Goal: Transaction & Acquisition: Purchase product/service

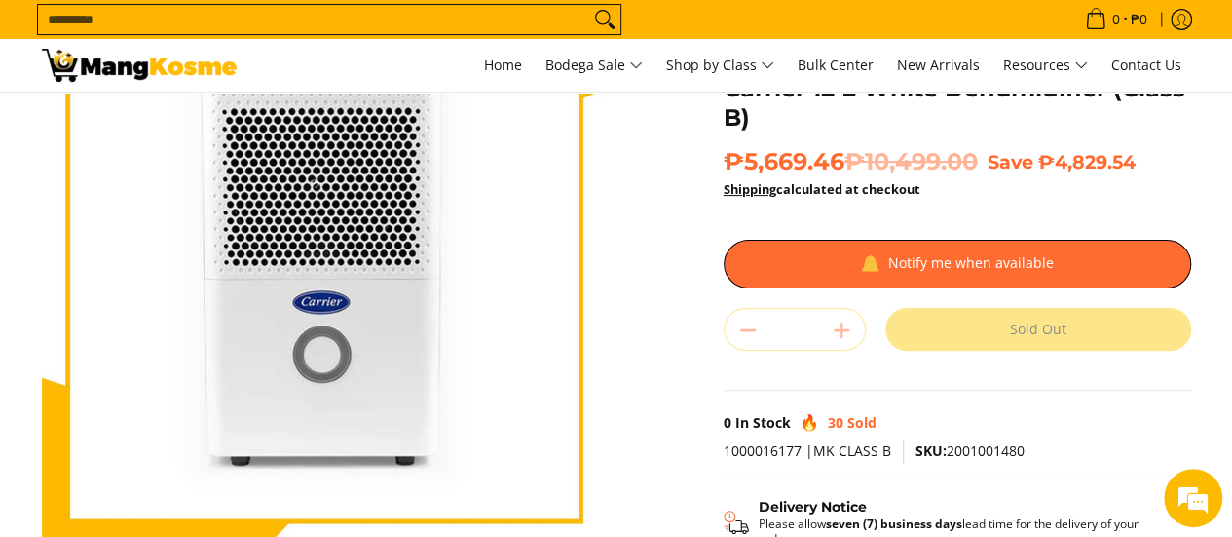
scroll to position [195, 0]
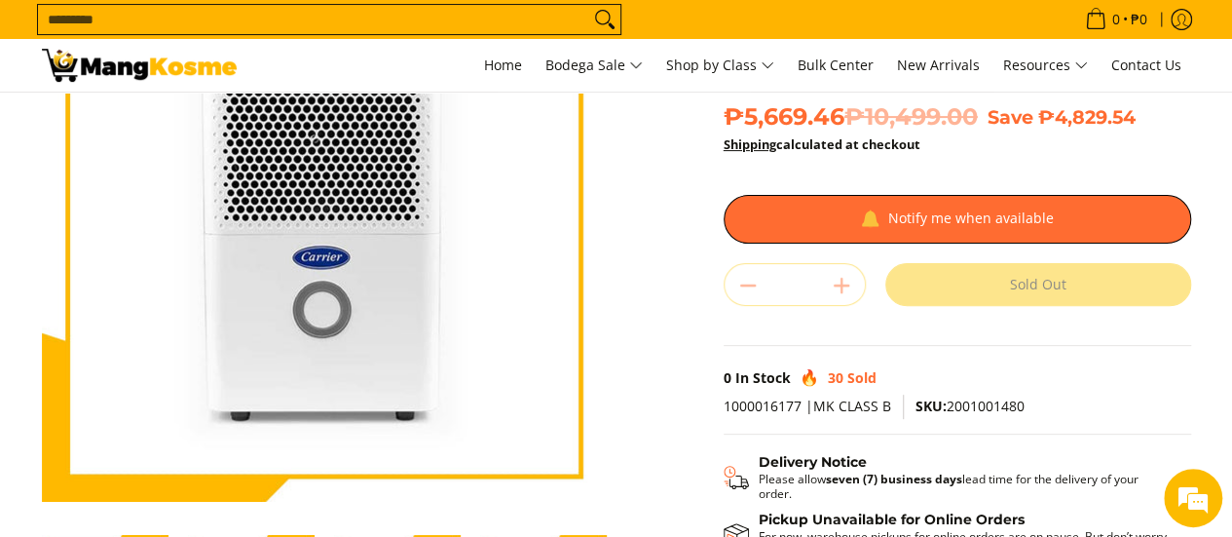
click at [934, 280] on div "Sold Out" at bounding box center [1038, 284] width 306 height 43
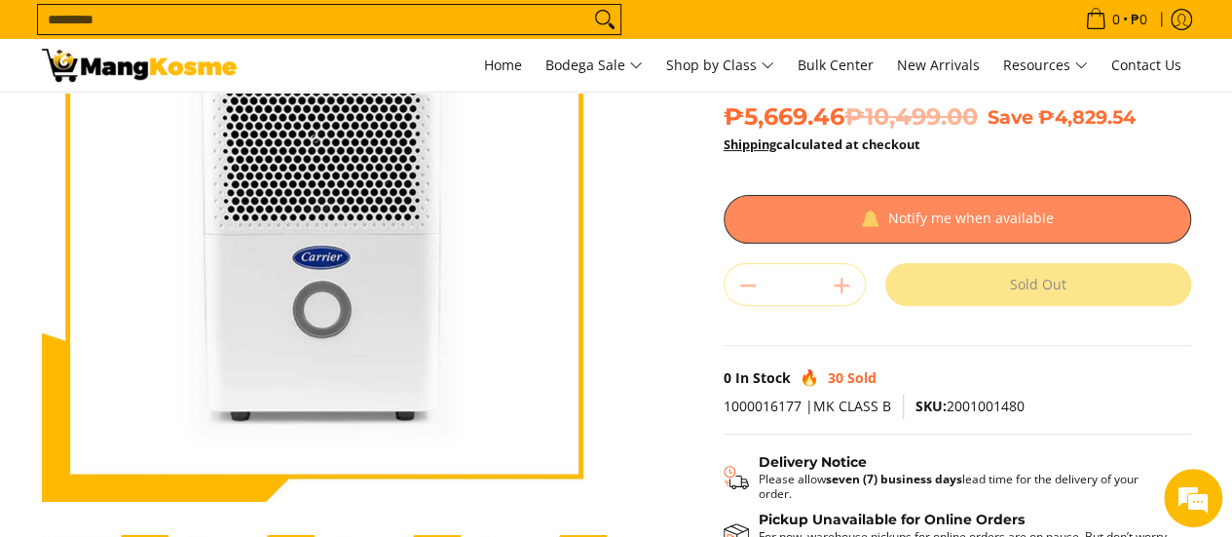
click at [1004, 205] on div at bounding box center [957, 219] width 467 height 49
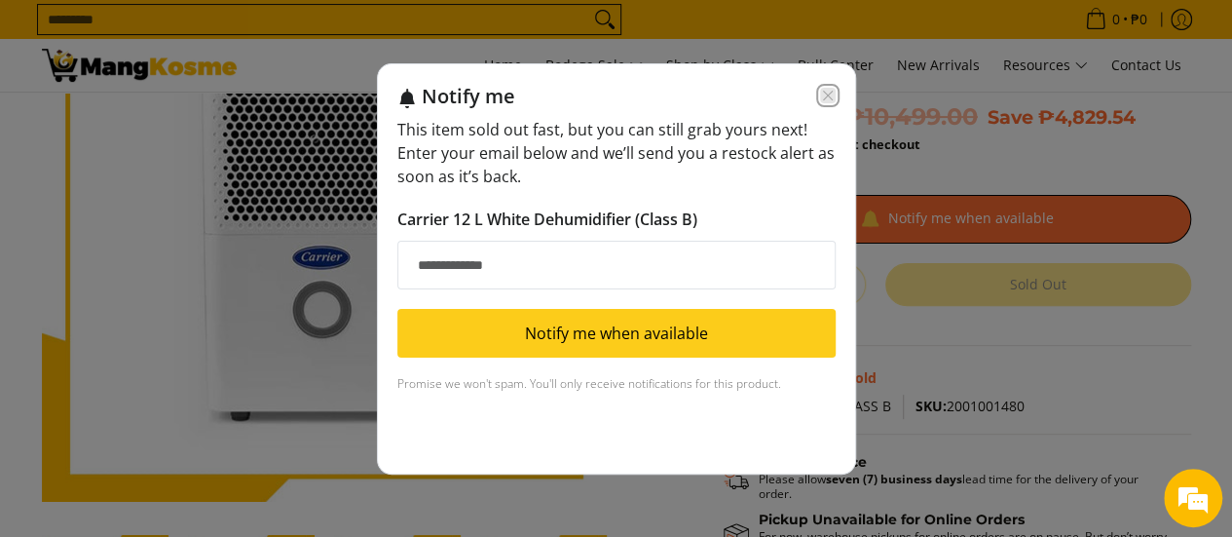
click at [832, 95] on icon "Close modal" at bounding box center [828, 96] width 16 height 16
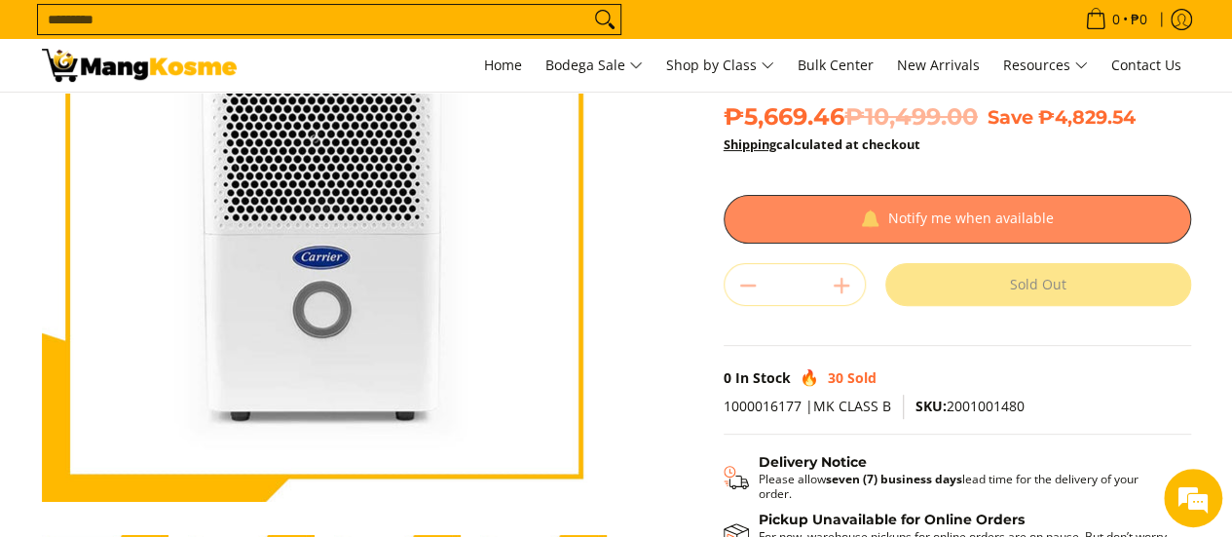
click at [920, 202] on div at bounding box center [957, 219] width 467 height 49
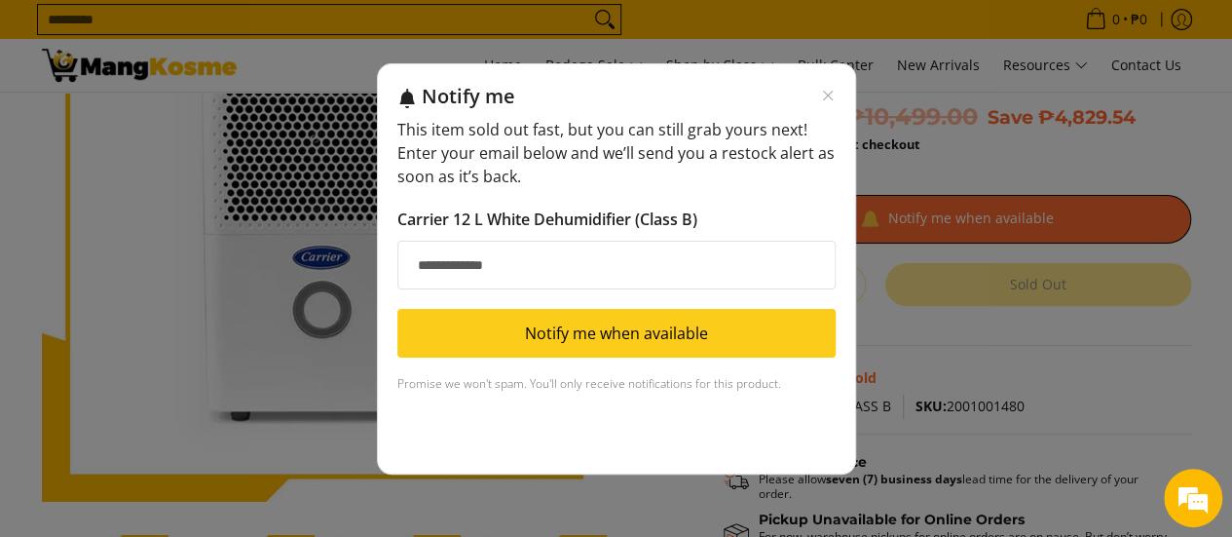
click at [619, 251] on input "Email address" at bounding box center [616, 265] width 438 height 49
type input "**********"
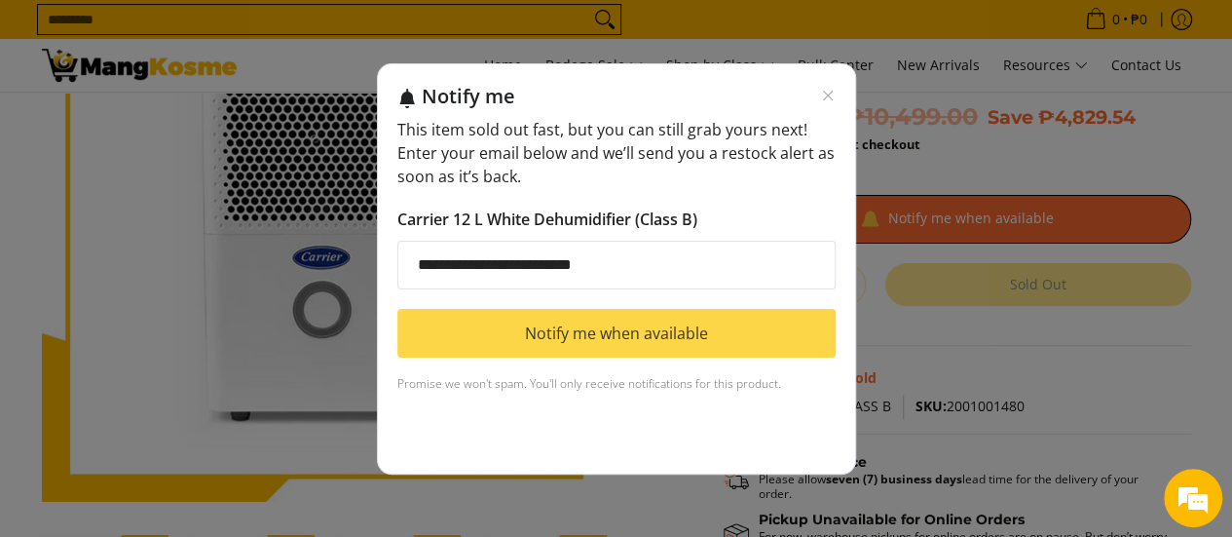
click at [651, 331] on button "Notify me when available" at bounding box center [616, 333] width 438 height 49
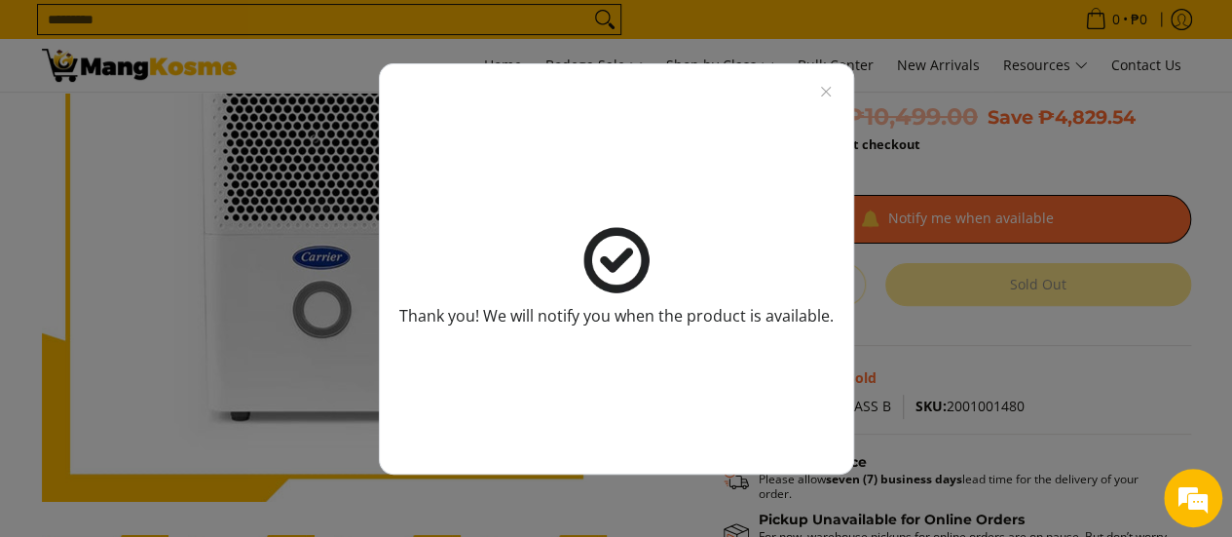
click at [989, 186] on div "Thank you! We will notify you when the product is available." at bounding box center [616, 268] width 1232 height 537
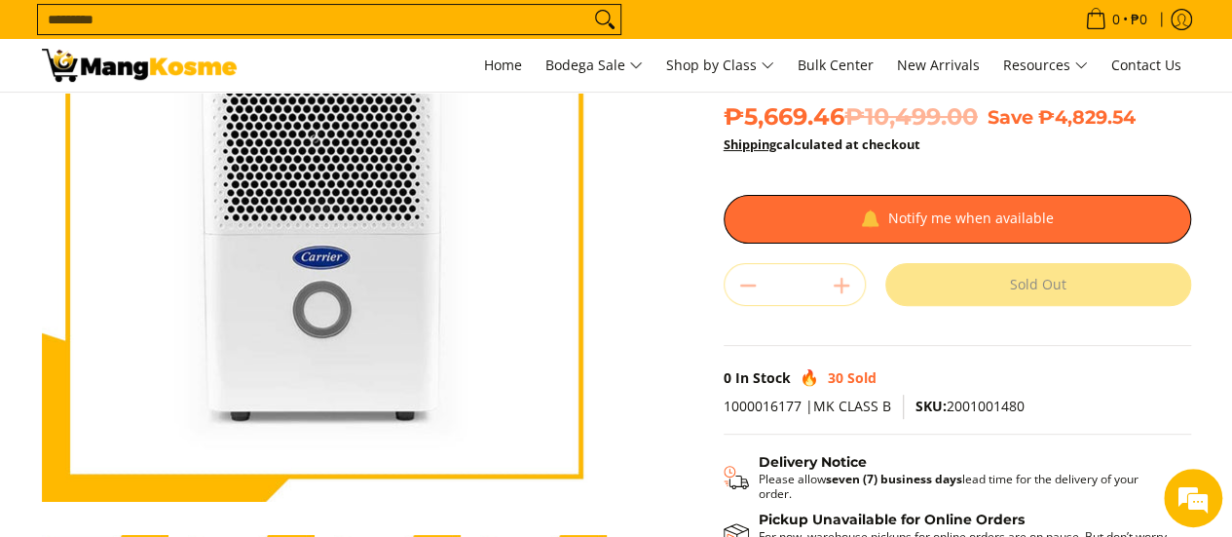
click at [333, 18] on input "Search..." at bounding box center [313, 19] width 551 height 29
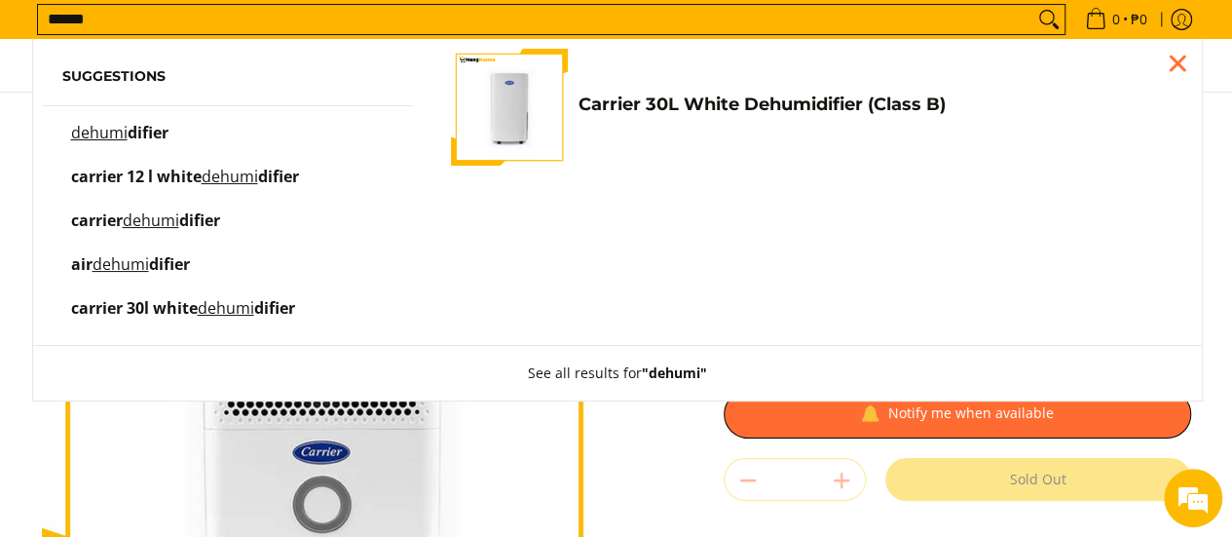
type input "******"
click at [156, 127] on span "difier" at bounding box center [148, 132] width 41 height 21
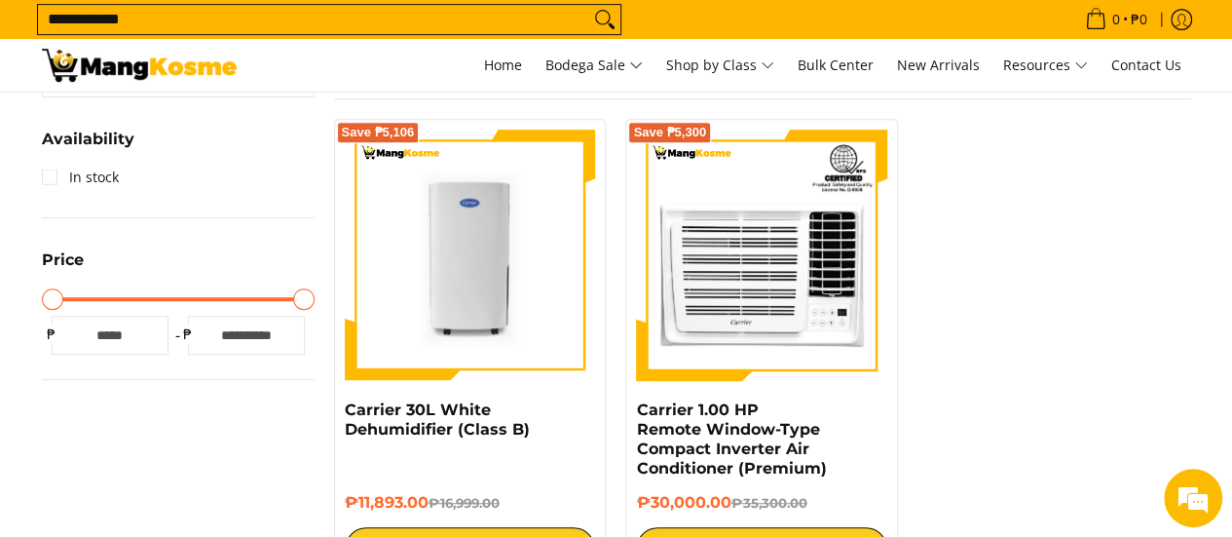
scroll to position [195, 0]
